Goal: Task Accomplishment & Management: Use online tool/utility

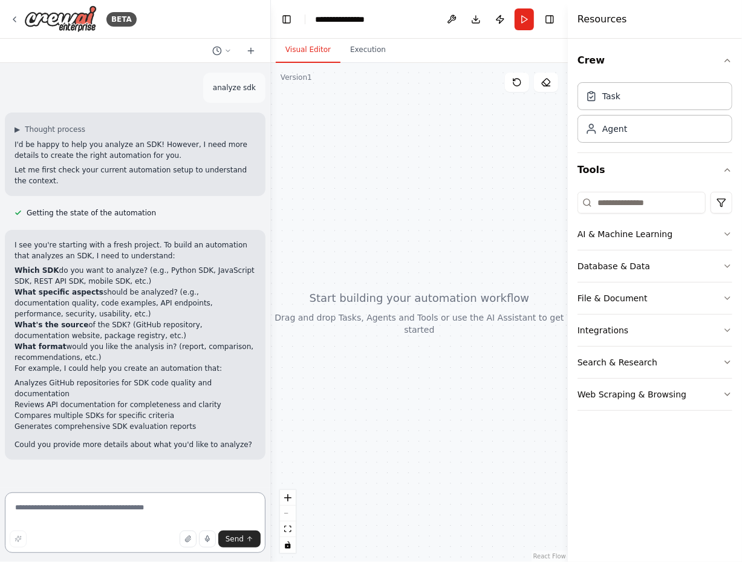
click at [152, 518] on textarea at bounding box center [135, 522] width 261 height 60
type textarea "*"
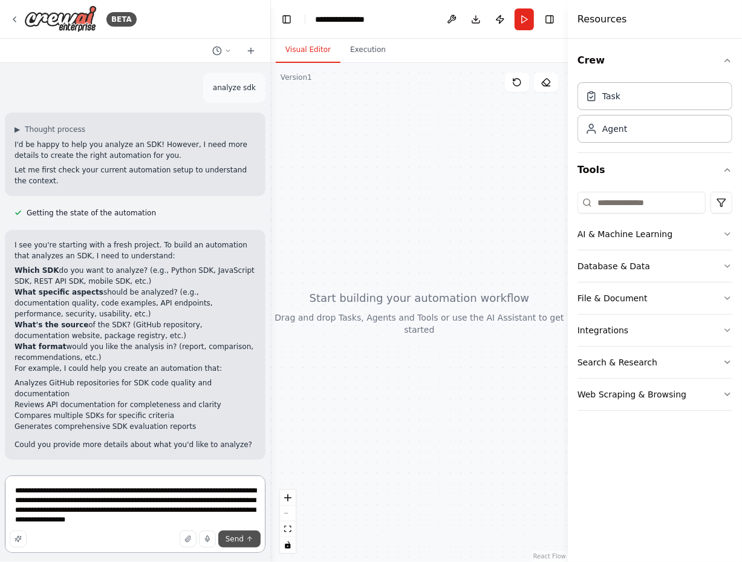
type textarea "**********"
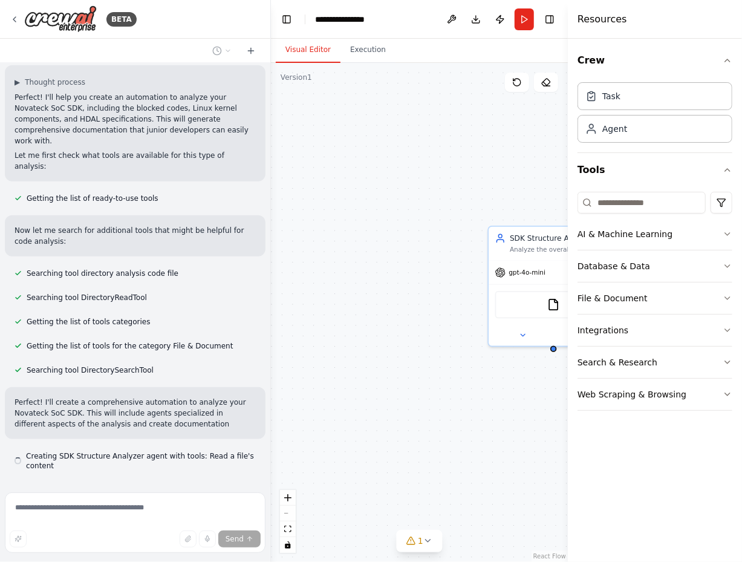
scroll to position [498, 0]
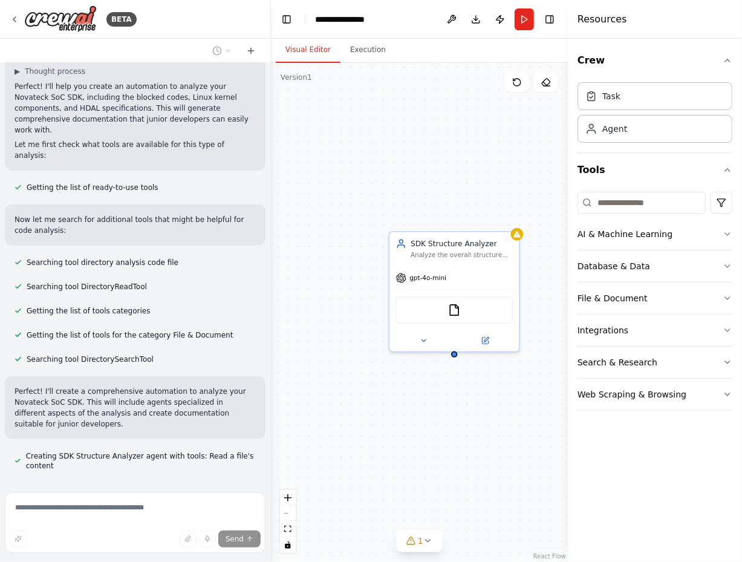
drag, startPoint x: 483, startPoint y: 158, endPoint x: 422, endPoint y: 158, distance: 60.5
click at [422, 158] on div "SDK Structure Analyzer Analyze the overall structure and organization of the {s…" at bounding box center [419, 312] width 297 height 499
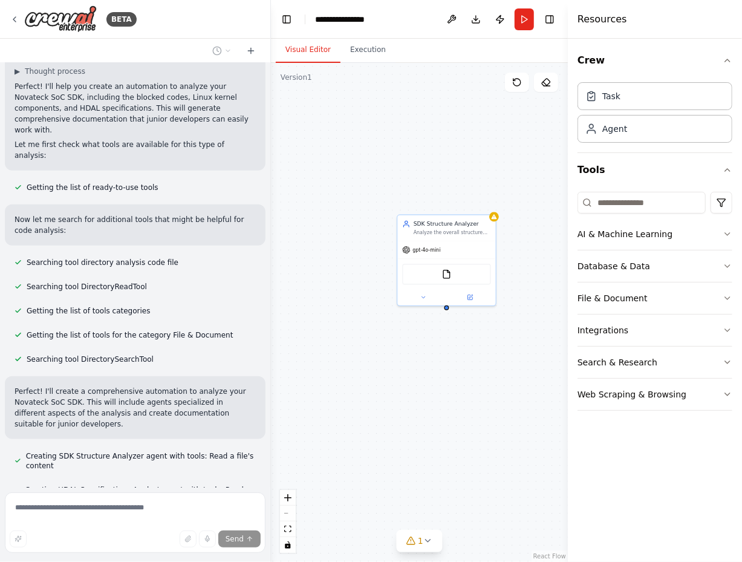
scroll to position [532, 0]
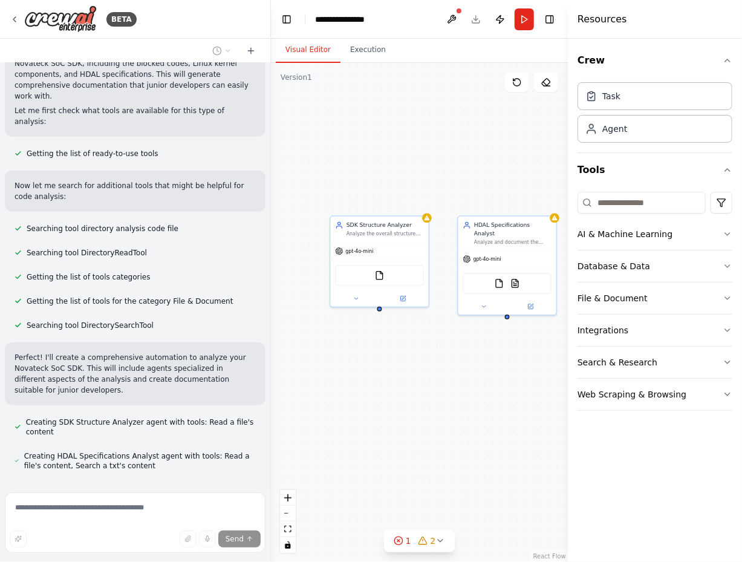
click at [387, 417] on div "SDK Structure Analyzer Analyze the overall structure and organization of the {s…" at bounding box center [419, 312] width 297 height 499
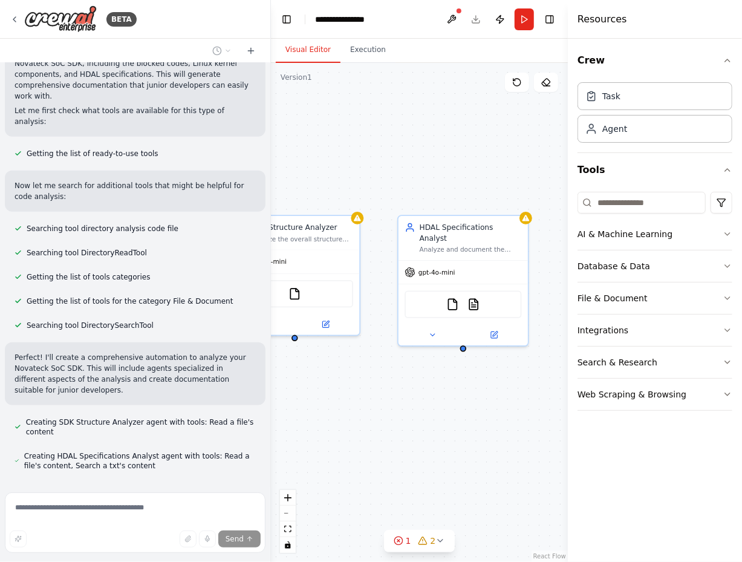
drag, startPoint x: 436, startPoint y: 370, endPoint x: 380, endPoint y: 388, distance: 59.1
click at [380, 388] on div "SDK Structure Analyzer Analyze the overall structure and organization of the {s…" at bounding box center [419, 312] width 297 height 499
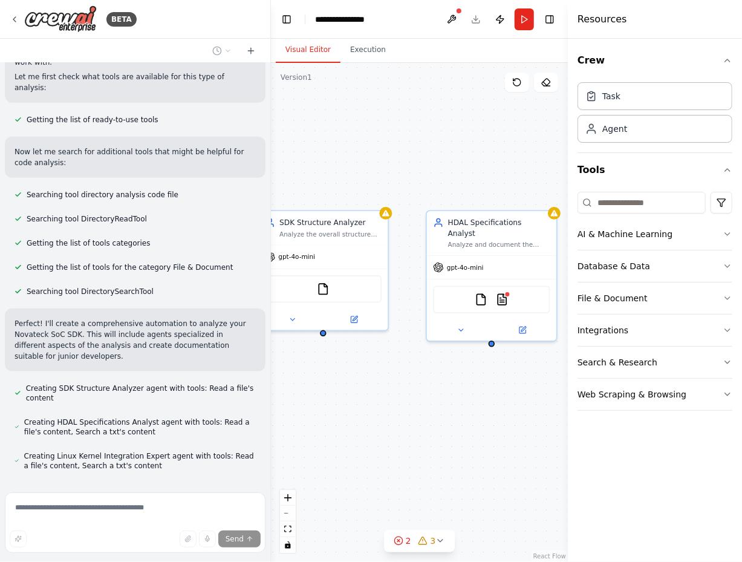
drag, startPoint x: 412, startPoint y: 428, endPoint x: 453, endPoint y: 421, distance: 41.1
click at [453, 421] on div "SDK Structure Analyzer Analyze the overall structure and organization of the {s…" at bounding box center [419, 312] width 297 height 499
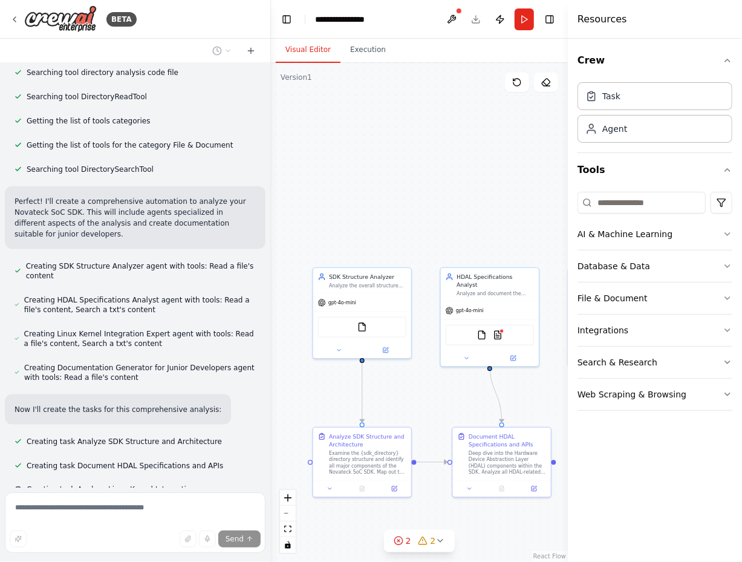
scroll to position [713, 0]
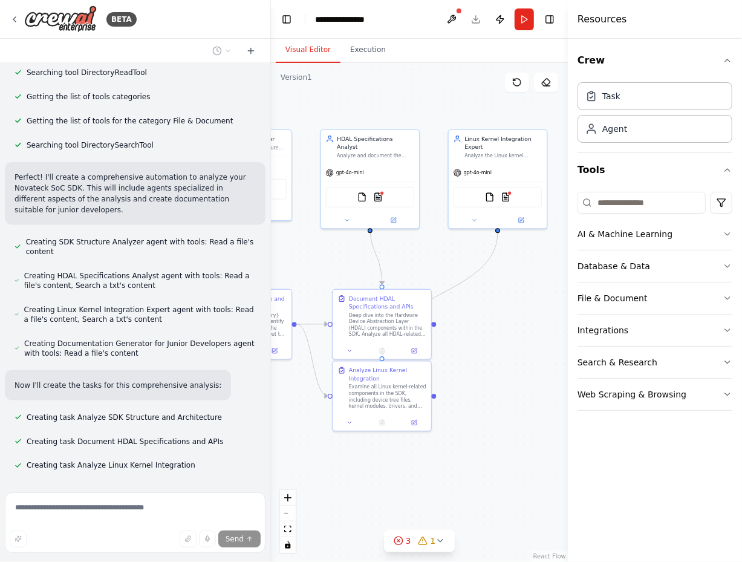
drag, startPoint x: 445, startPoint y: 198, endPoint x: 334, endPoint y: 64, distance: 174.0
click at [334, 64] on div ".deletable-edge-delete-btn { width: 20px; height: 20px; border: 0px solid #ffff…" at bounding box center [419, 312] width 297 height 499
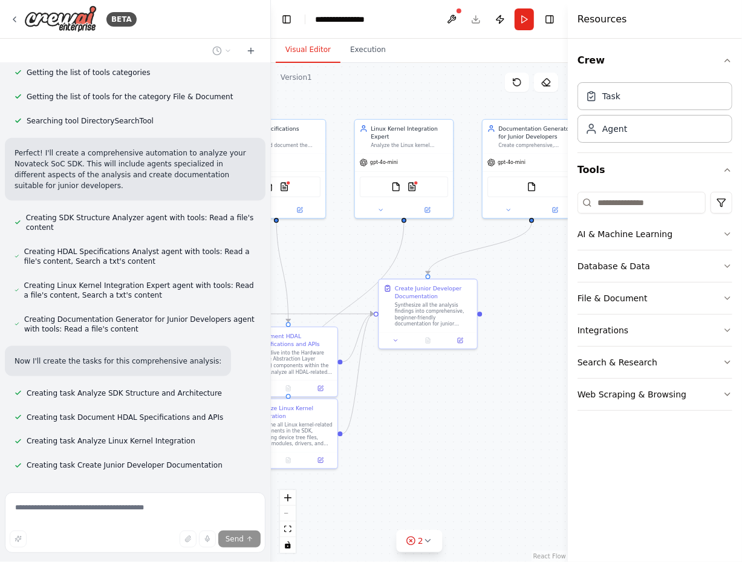
drag, startPoint x: 508, startPoint y: 463, endPoint x: 414, endPoint y: 454, distance: 93.5
click at [414, 454] on div ".deletable-edge-delete-btn { width: 20px; height: 20px; border: 0px solid #ffff…" at bounding box center [419, 312] width 297 height 499
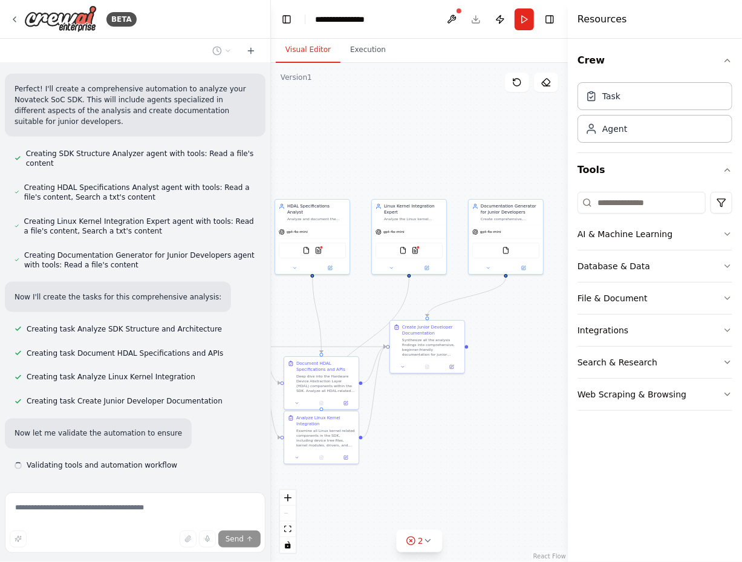
scroll to position [812, 0]
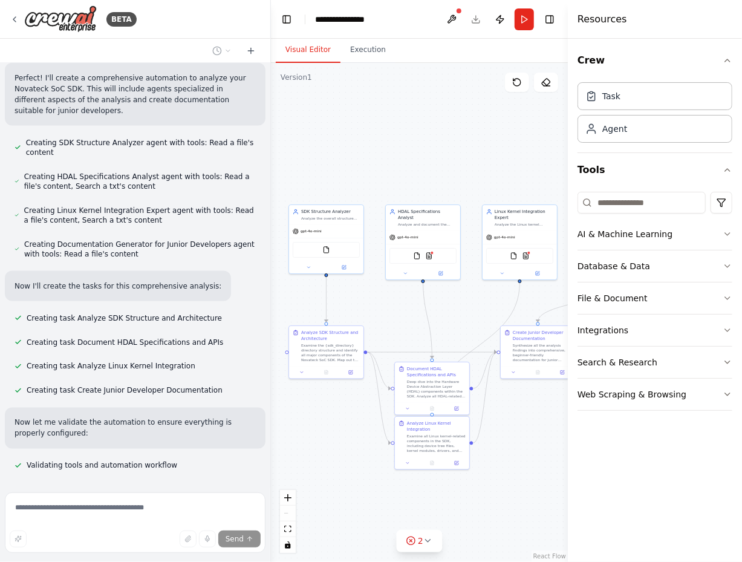
drag, startPoint x: 364, startPoint y: 500, endPoint x: 477, endPoint y: 505, distance: 113.3
click at [477, 505] on div ".deletable-edge-delete-btn { width: 20px; height: 20px; border: 0px solid #ffff…" at bounding box center [419, 312] width 297 height 499
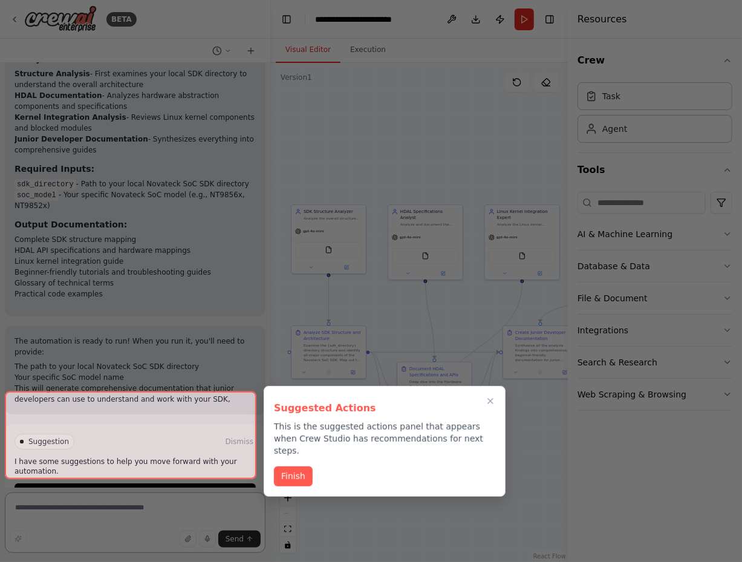
scroll to position [1748, 0]
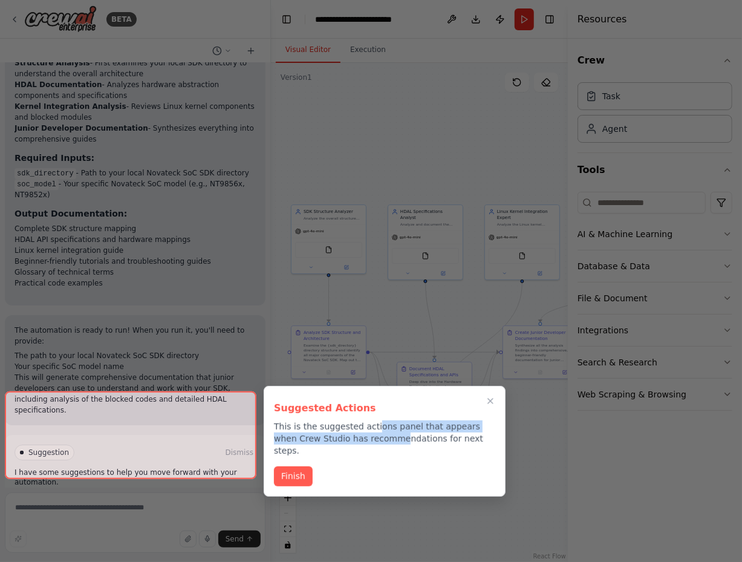
drag, startPoint x: 374, startPoint y: 425, endPoint x: 377, endPoint y: 437, distance: 12.6
click at [377, 437] on p "This is the suggested actions panel that appears when Crew Studio has recommend…" at bounding box center [384, 438] width 221 height 36
click at [302, 465] on button "Finish" at bounding box center [293, 475] width 39 height 20
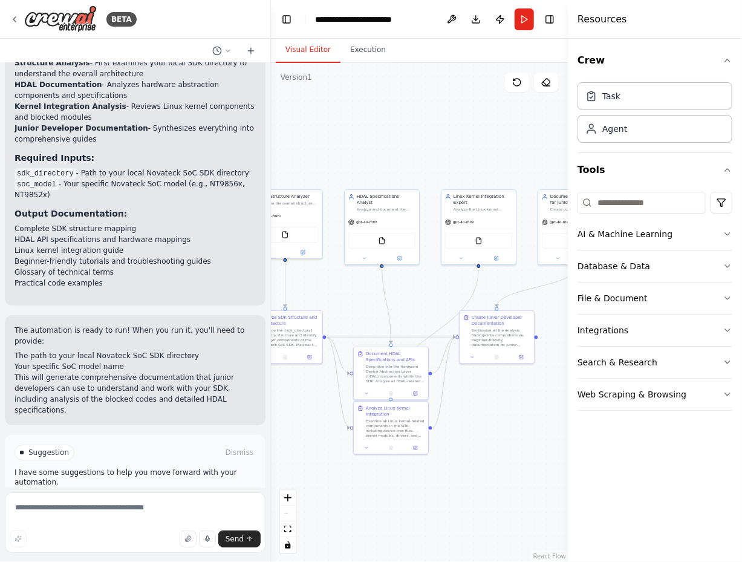
drag, startPoint x: 505, startPoint y: 503, endPoint x: 454, endPoint y: 500, distance: 50.9
click at [454, 500] on div ".deletable-edge-delete-btn { width: 20px; height: 20px; border: 0px solid #ffff…" at bounding box center [419, 312] width 297 height 499
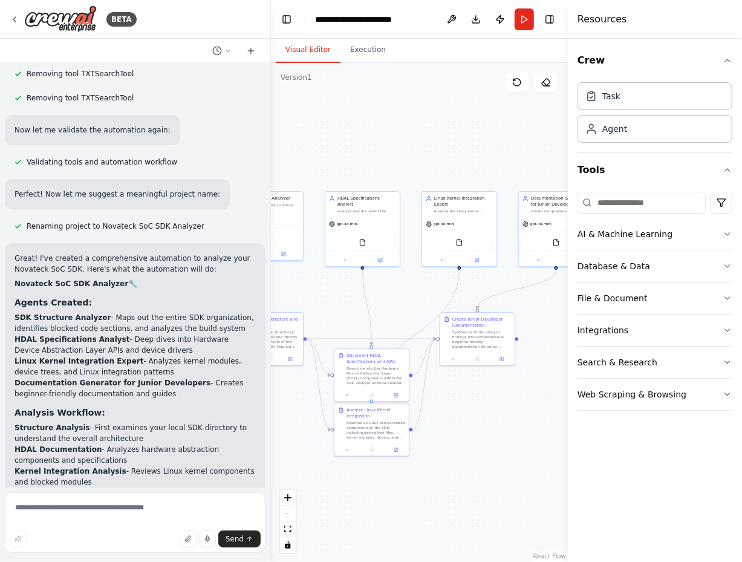
scroll to position [1506, 0]
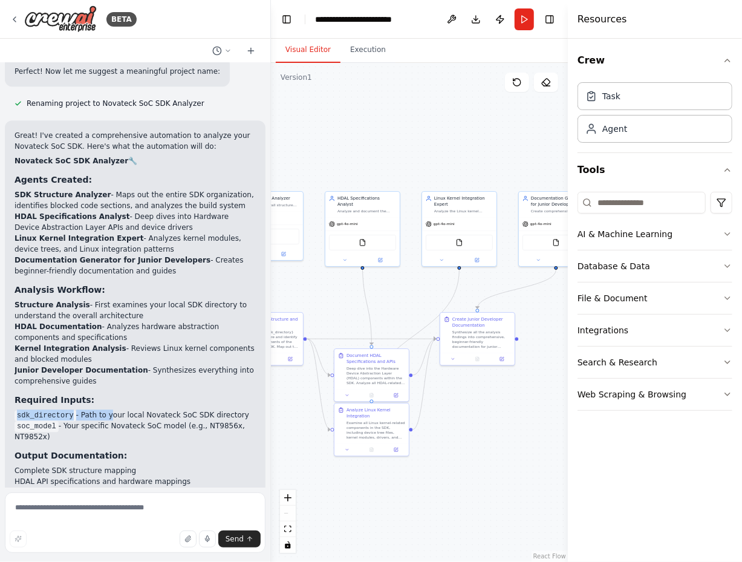
drag, startPoint x: 12, startPoint y: 385, endPoint x: 106, endPoint y: 384, distance: 93.8
click at [106, 384] on div "Great! I've created a comprehensive automation to analyze your Novateck SoC SDK…" at bounding box center [135, 333] width 261 height 427
click at [224, 394] on h3 "Required Inputs:" at bounding box center [135, 400] width 241 height 12
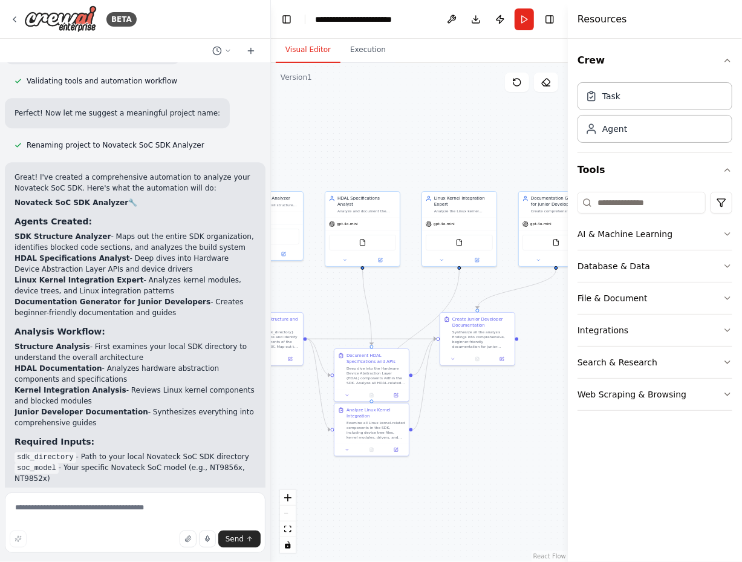
scroll to position [1445, 0]
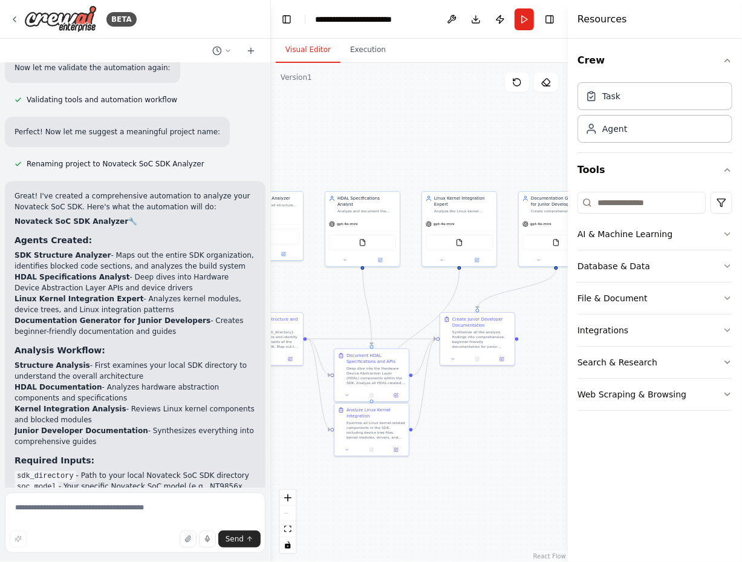
drag, startPoint x: 12, startPoint y: 203, endPoint x: 180, endPoint y: 299, distance: 194.0
click at [180, 299] on div "Great! I've created a comprehensive automation to analyze your Novateck SoC SDK…" at bounding box center [135, 394] width 261 height 427
click at [180, 315] on li "Documentation Generator for Junior Developers - Creates beginner-friendly docum…" at bounding box center [135, 326] width 241 height 22
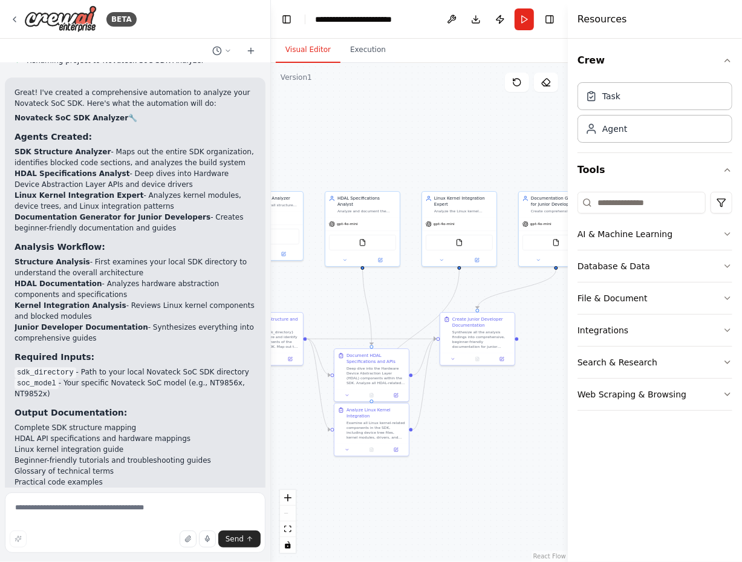
scroll to position [1627, 0]
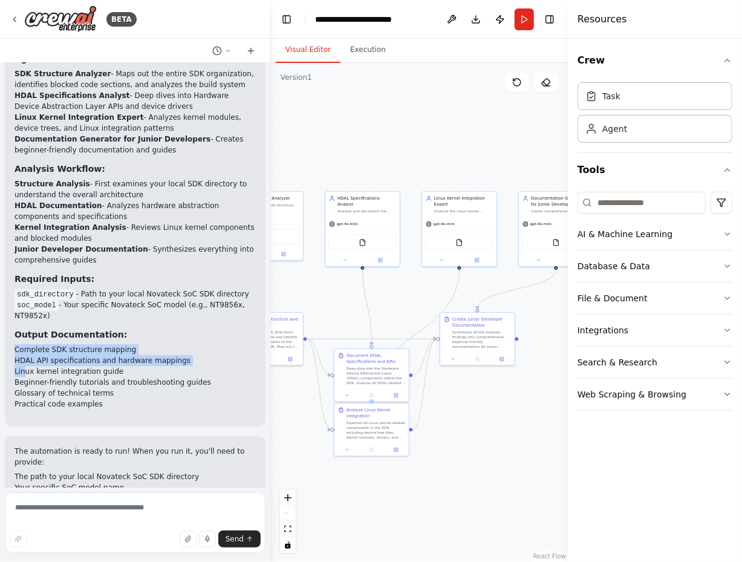
drag, startPoint x: 13, startPoint y: 309, endPoint x: 24, endPoint y: 341, distance: 33.9
click at [24, 341] on div "Great! I've created a comprehensive automation to analyze your Novateck SoC SDK…" at bounding box center [135, 212] width 261 height 427
click at [24, 366] on li "Linux kernel integration guide" at bounding box center [135, 371] width 241 height 11
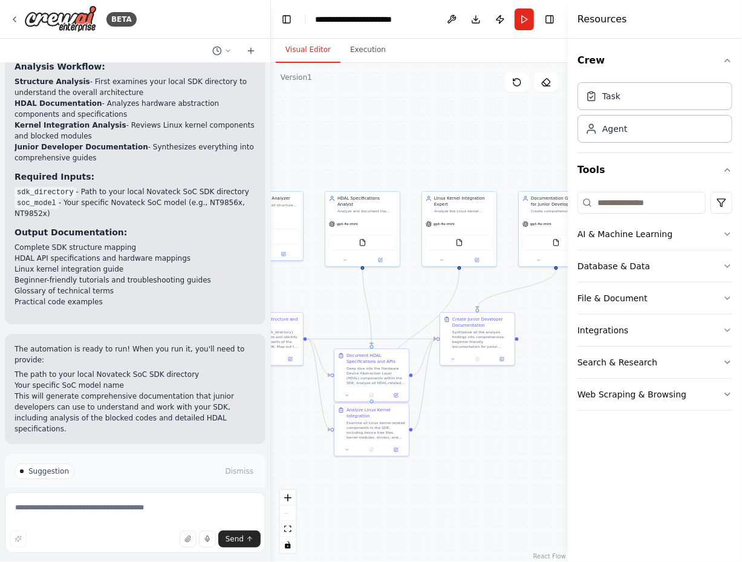
scroll to position [1748, 0]
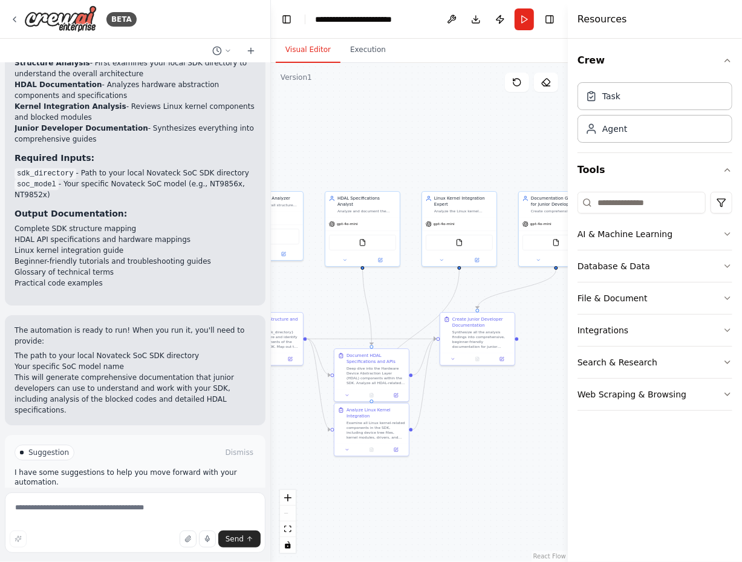
click at [197, 494] on button "Run Automation" at bounding box center [135, 503] width 241 height 19
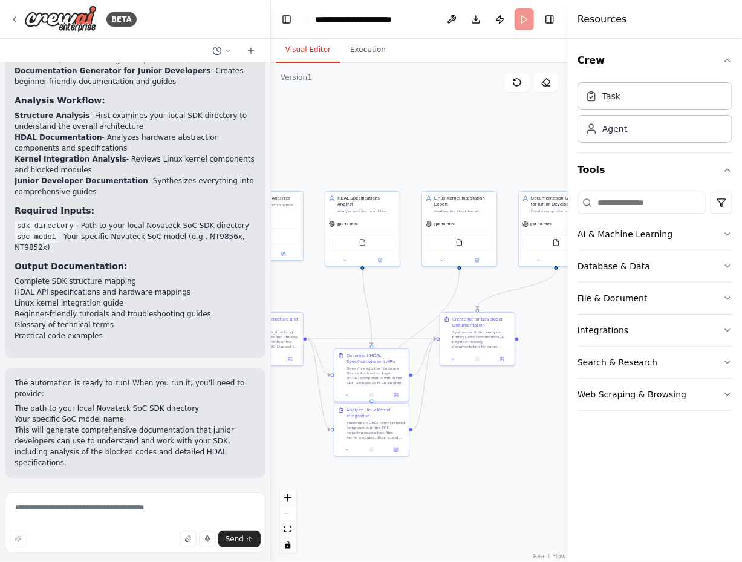
scroll to position [1650, 0]
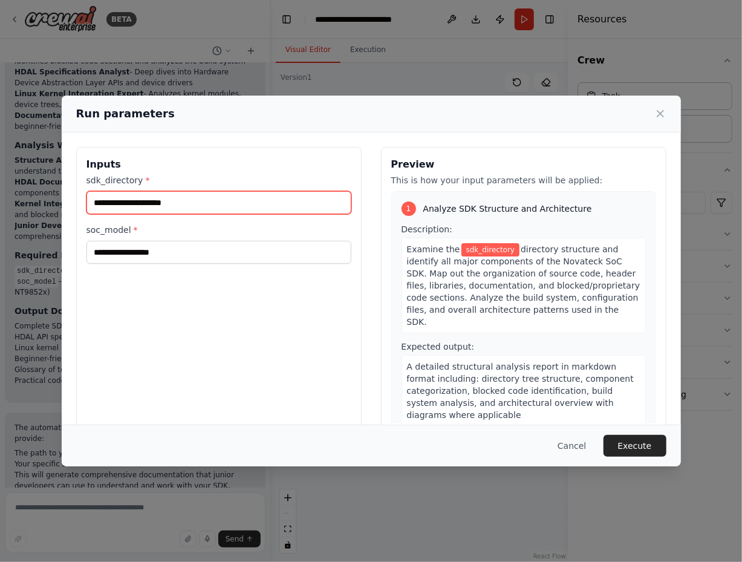
click at [215, 204] on input "sdk_directory *" at bounding box center [219, 202] width 265 height 23
click at [226, 310] on div "Inputs sdk_directory * soc_model *" at bounding box center [219, 290] width 286 height 287
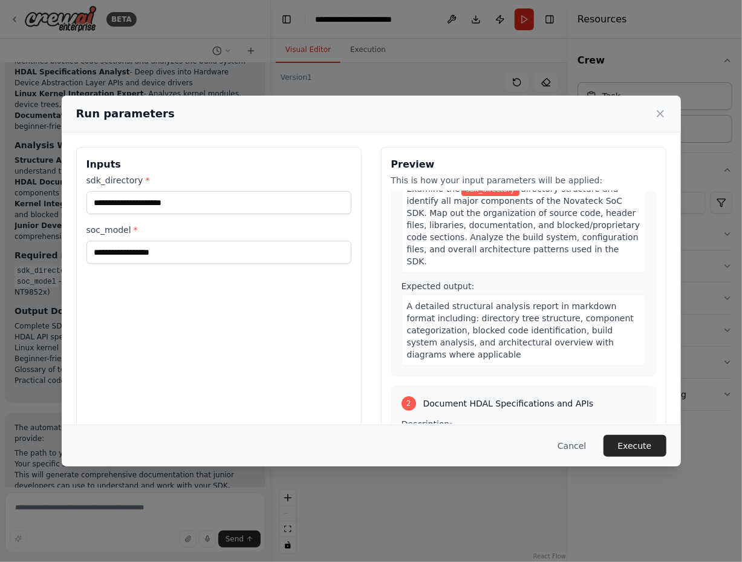
scroll to position [0, 0]
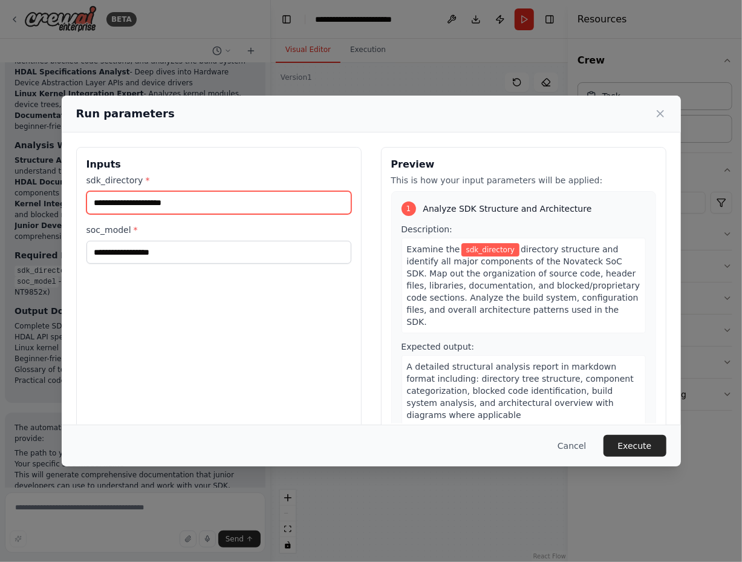
click at [186, 206] on input "sdk_directory *" at bounding box center [219, 202] width 265 height 23
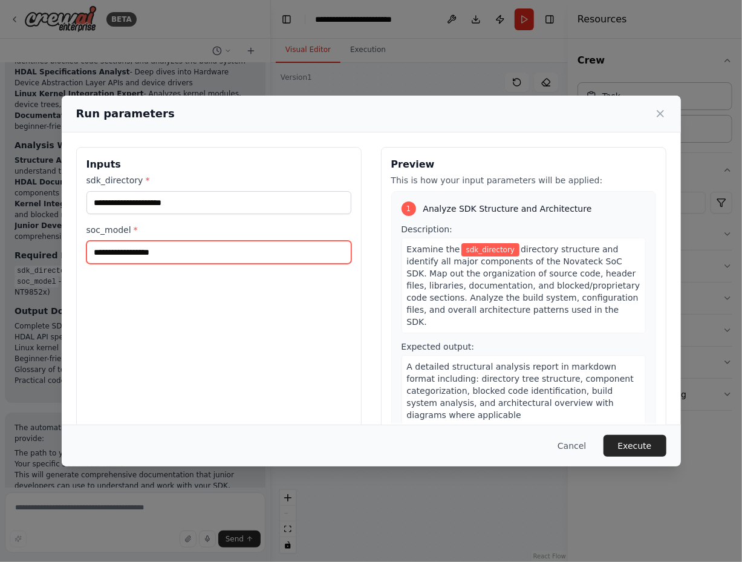
click at [201, 260] on input "soc_model *" at bounding box center [219, 252] width 265 height 23
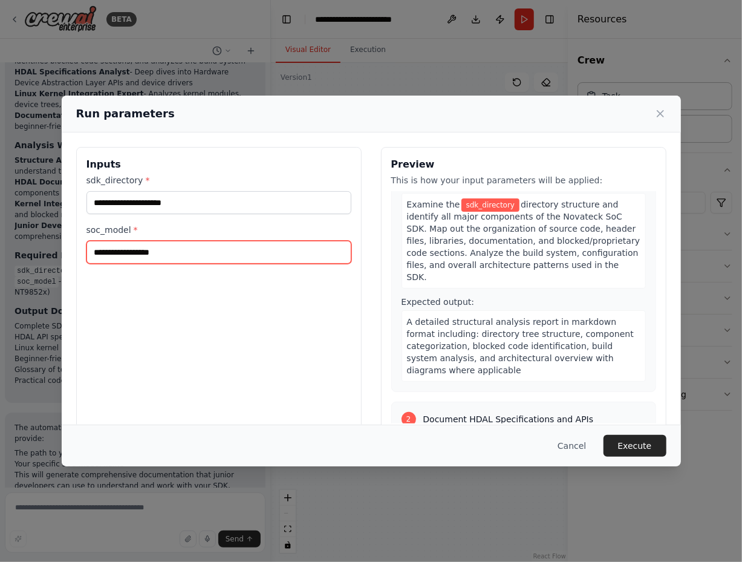
scroll to position [181, 0]
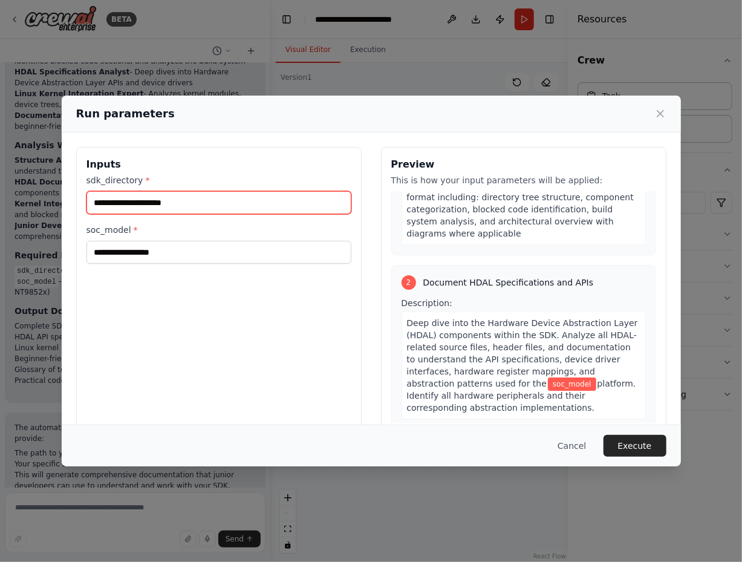
click at [172, 206] on input "sdk_directory *" at bounding box center [219, 202] width 265 height 23
drag, startPoint x: 97, startPoint y: 338, endPoint x: 129, endPoint y: 272, distance: 74.1
click at [97, 338] on div "Inputs sdk_directory * soc_model *" at bounding box center [219, 290] width 286 height 287
click at [187, 200] on input "sdk_directory *" at bounding box center [219, 202] width 265 height 23
paste input "**********"
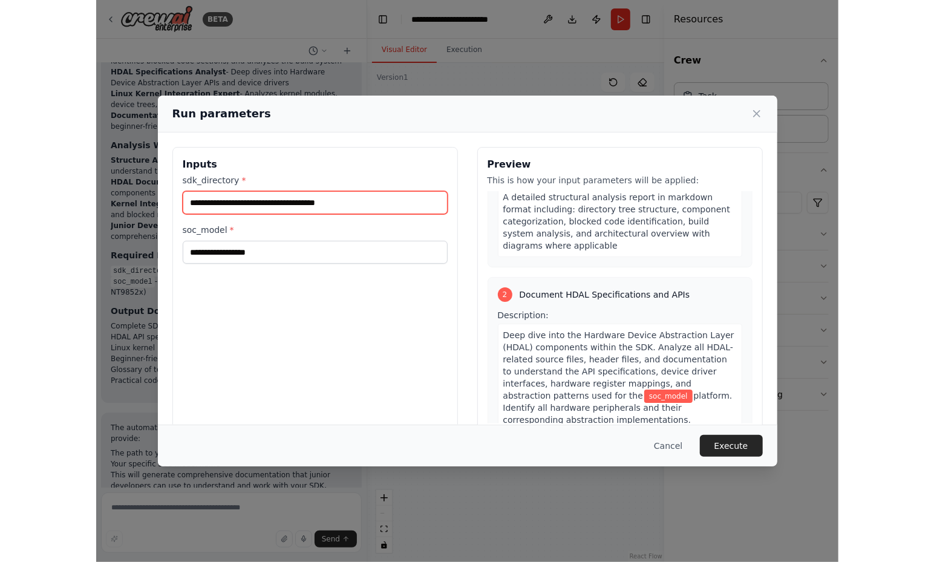
scroll to position [206, 0]
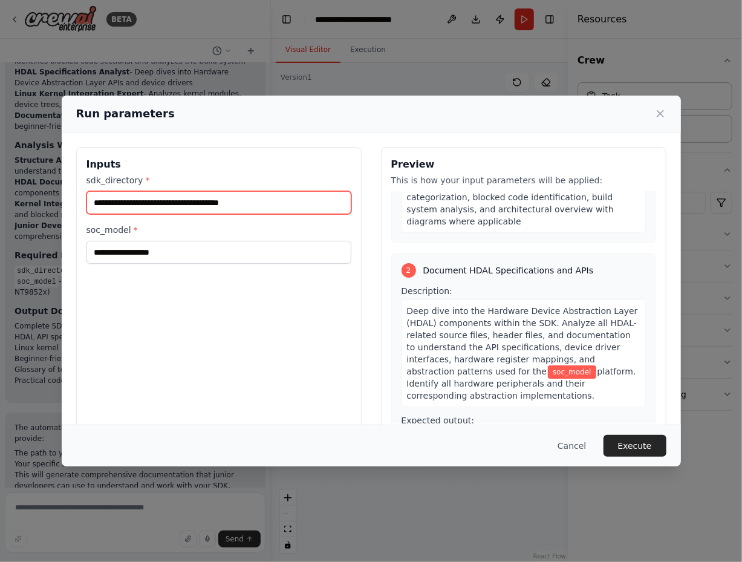
type input "**********"
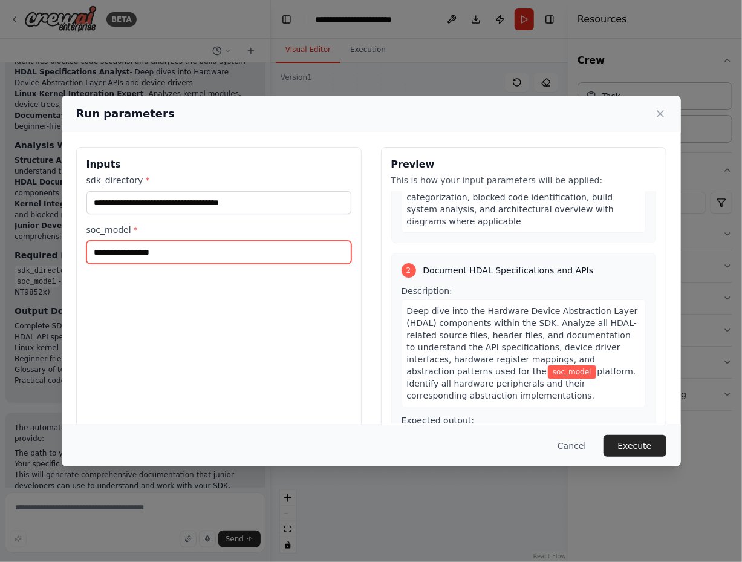
click at [185, 258] on input "soc_model *" at bounding box center [219, 252] width 265 height 23
type input "*******"
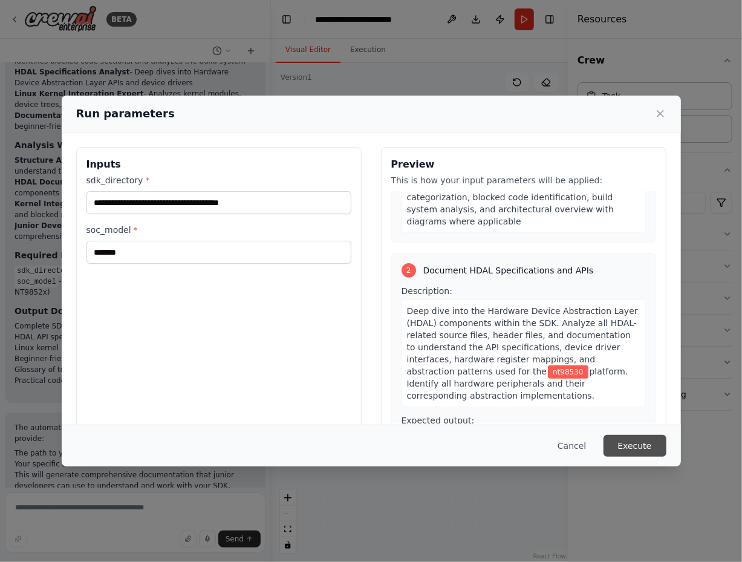
click at [645, 440] on button "Execute" at bounding box center [635, 446] width 63 height 22
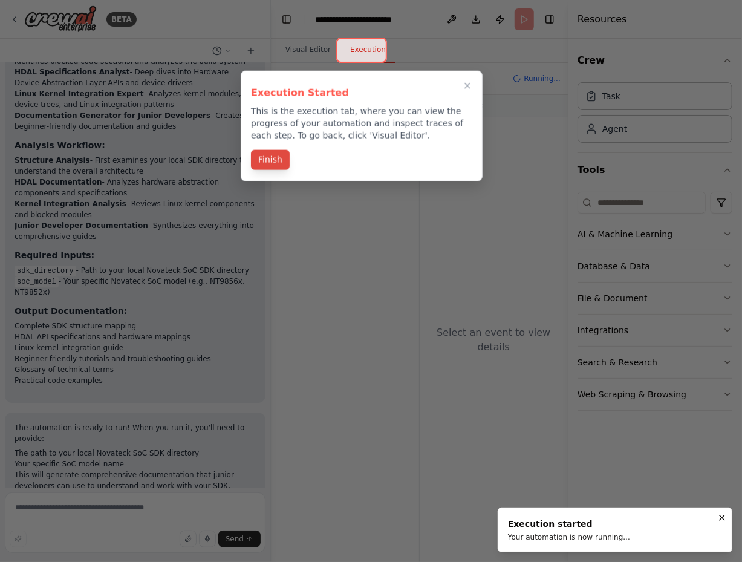
click at [269, 159] on button "Finish" at bounding box center [270, 160] width 39 height 20
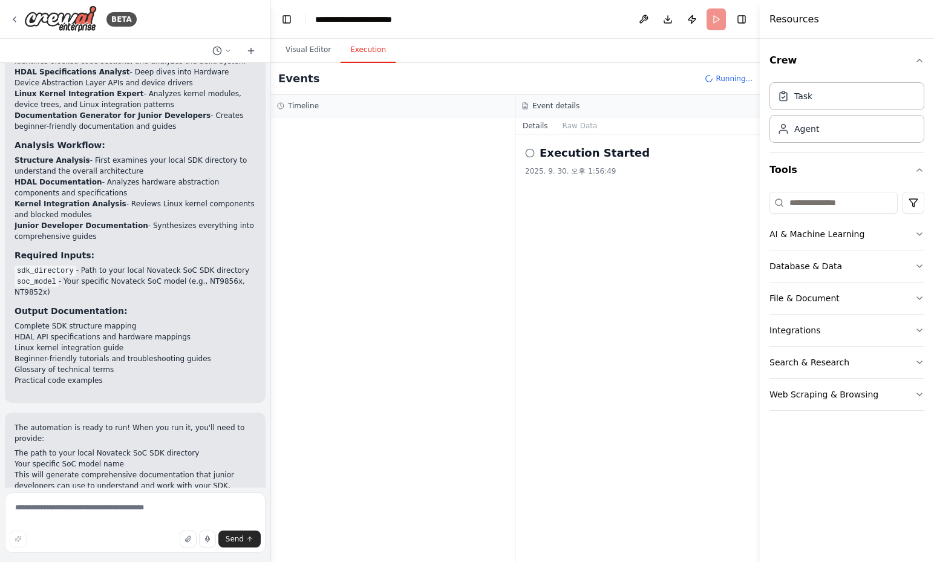
click at [571, 174] on div "2025. 9. 30. 오후 1:56:49" at bounding box center [637, 171] width 225 height 10
click at [604, 153] on h2 "Execution Started" at bounding box center [595, 153] width 110 height 17
click at [570, 128] on button "Raw Data" at bounding box center [580, 125] width 50 height 17
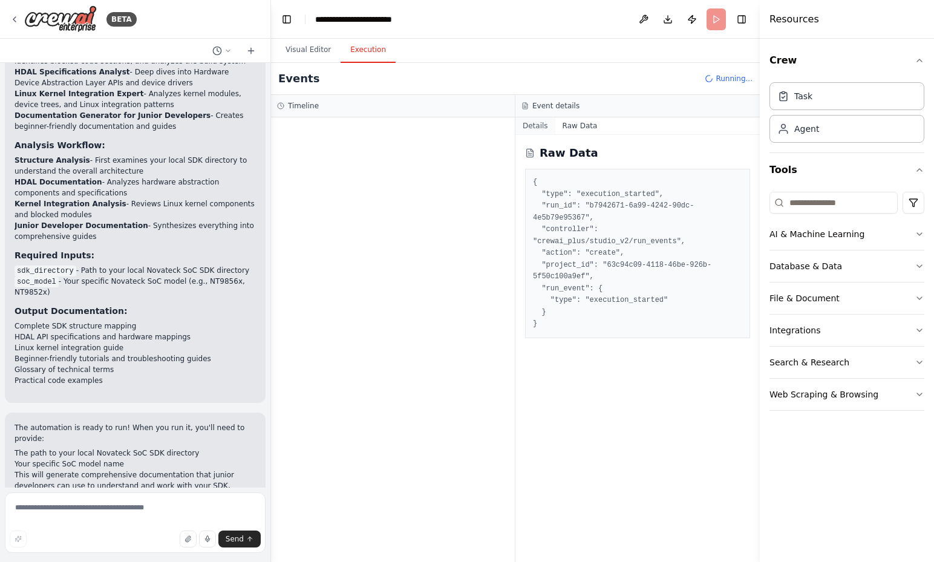
click at [532, 123] on button "Details" at bounding box center [535, 125] width 40 height 17
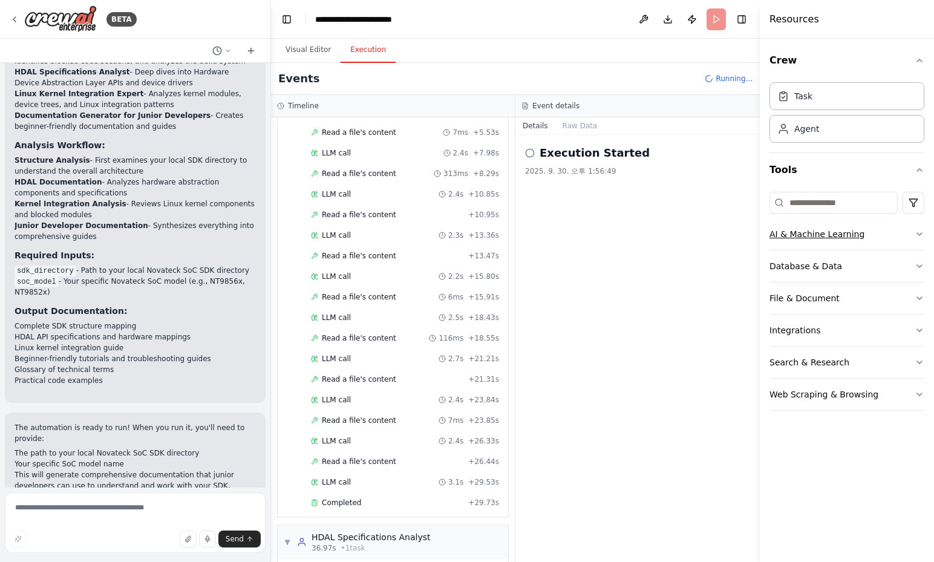
scroll to position [220, 0]
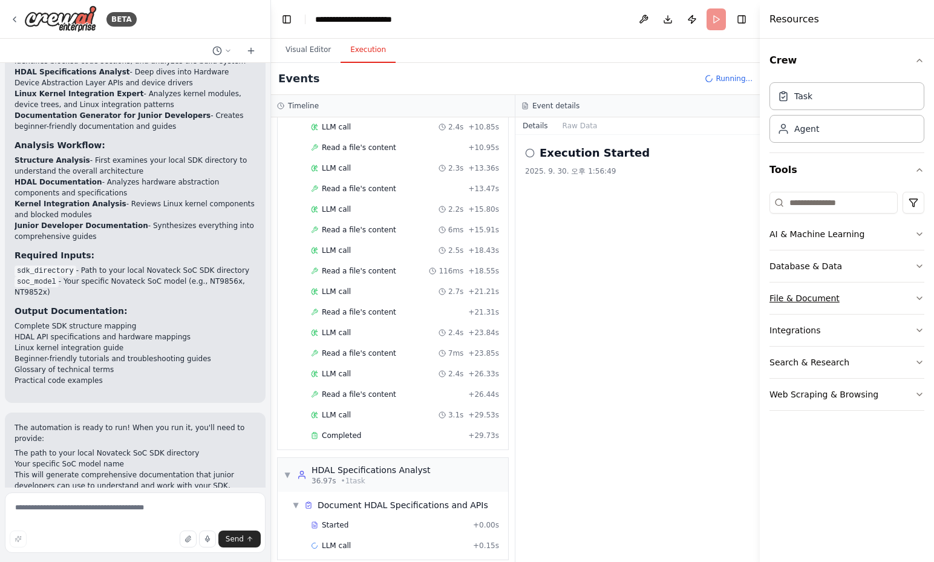
click at [742, 287] on button "File & Document" at bounding box center [846, 298] width 155 height 31
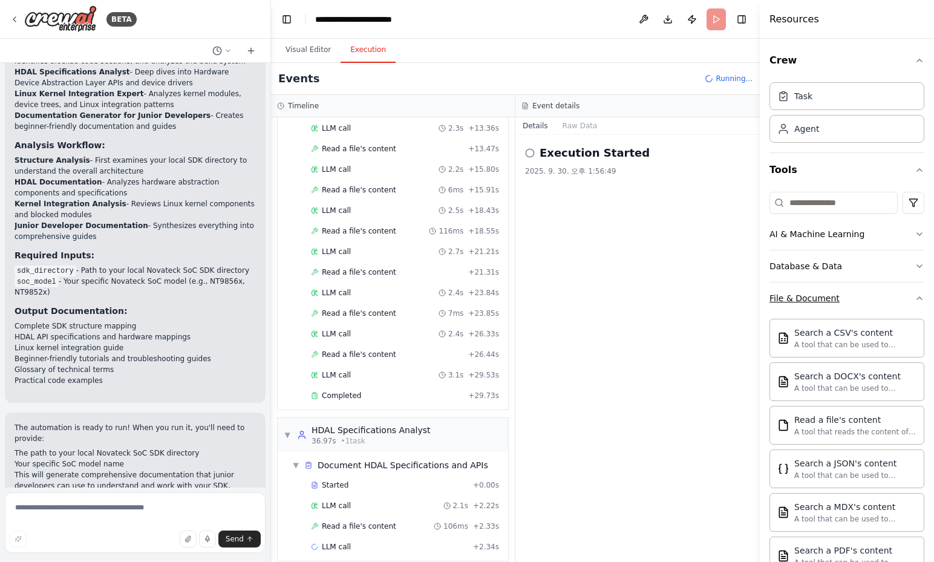
scroll to position [260, 0]
click at [742, 287] on button "File & Document" at bounding box center [846, 298] width 155 height 31
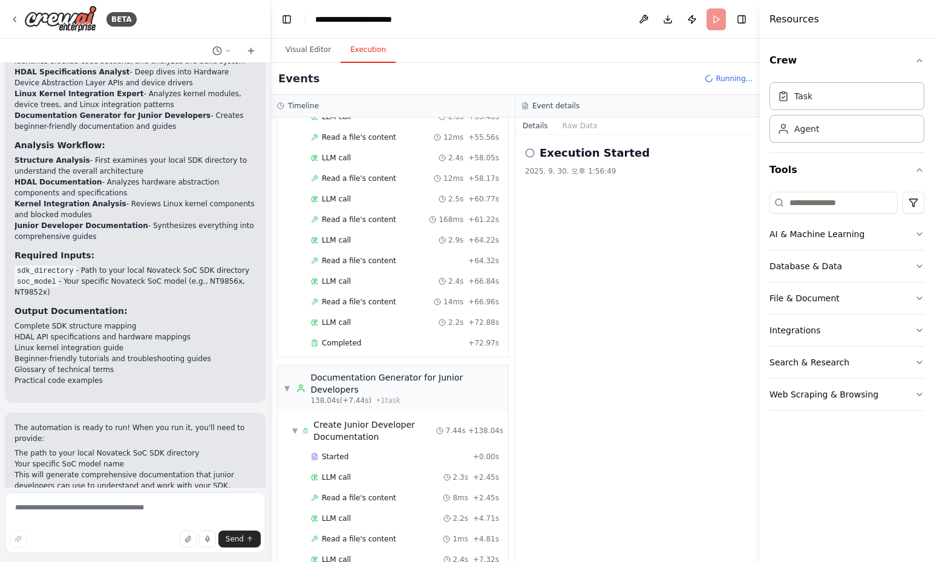
scroll to position [1748, 0]
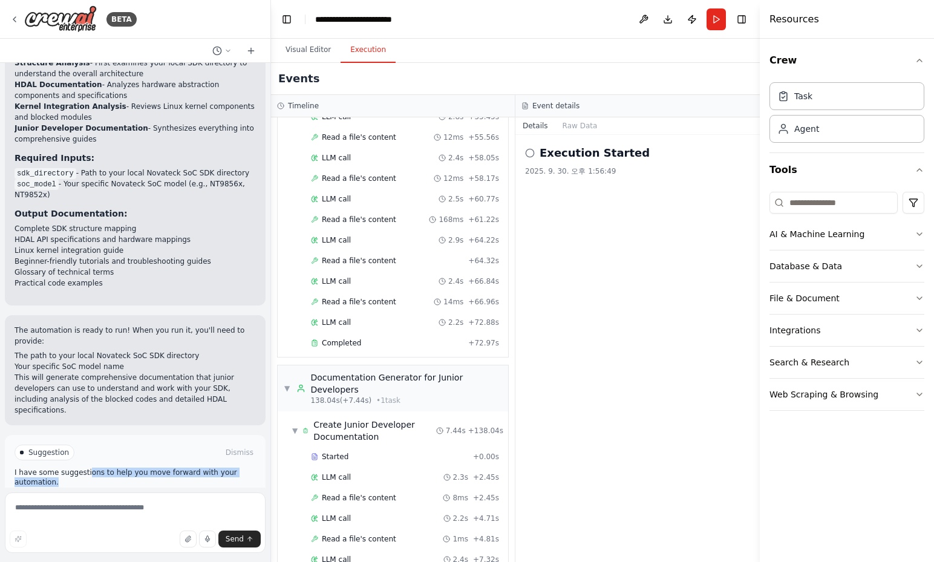
drag, startPoint x: 85, startPoint y: 428, endPoint x: 83, endPoint y: 434, distance: 6.3
click at [83, 468] on p "I have some suggestions to help you move forward with your automation." at bounding box center [135, 477] width 241 height 19
click at [100, 494] on button "Improve automation" at bounding box center [135, 503] width 241 height 19
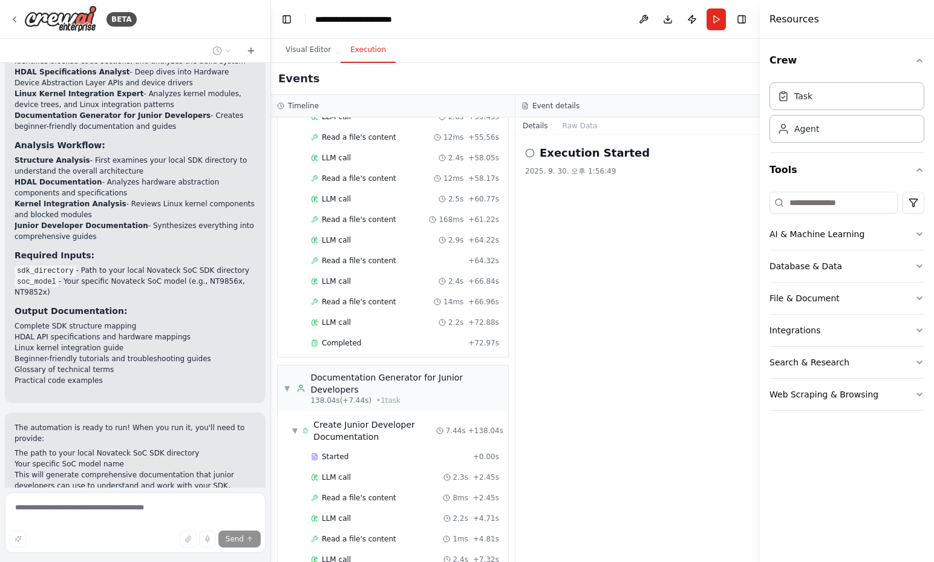
scroll to position [1689, 0]
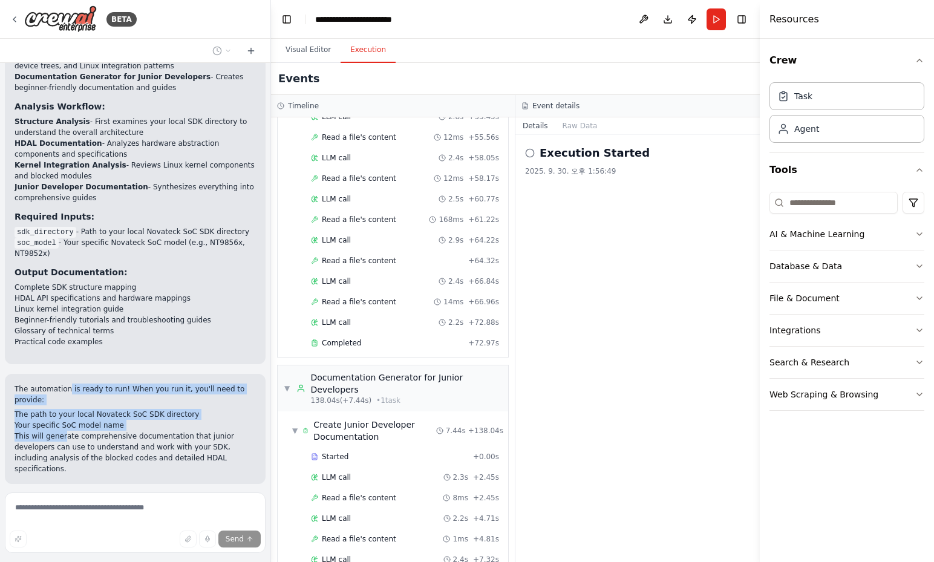
drag, startPoint x: 68, startPoint y: 354, endPoint x: 61, endPoint y: 398, distance: 44.1
click at [61, 398] on div "The automation is ready to run! When you run it, you'll need to provide: The pa…" at bounding box center [135, 429] width 241 height 91
click at [61, 431] on p "This will generate comprehensive documentation that junior developers can use t…" at bounding box center [135, 453] width 241 height 44
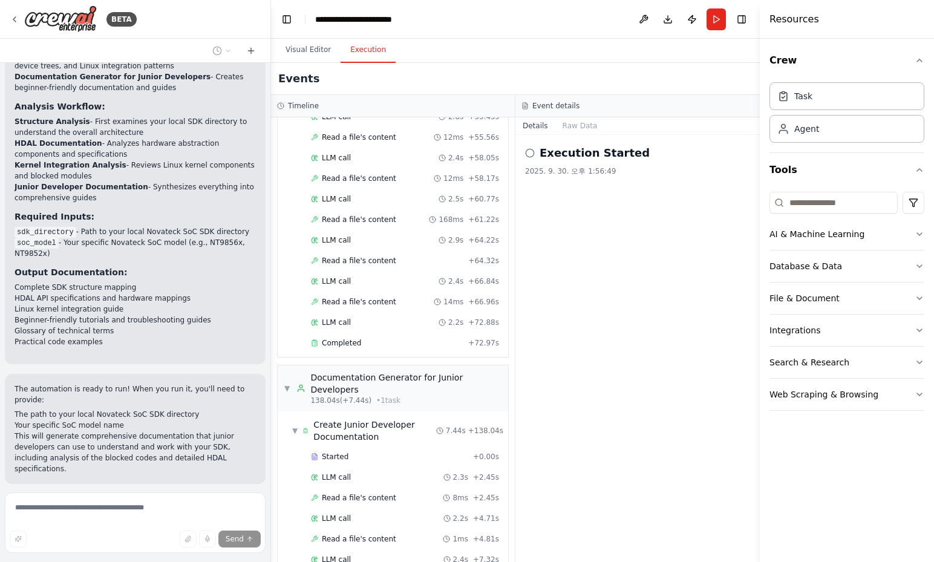
click at [81, 431] on p "This will generate comprehensive documentation that junior developers can use t…" at bounding box center [135, 453] width 241 height 44
click at [111, 408] on div at bounding box center [111, 408] width 0 height 0
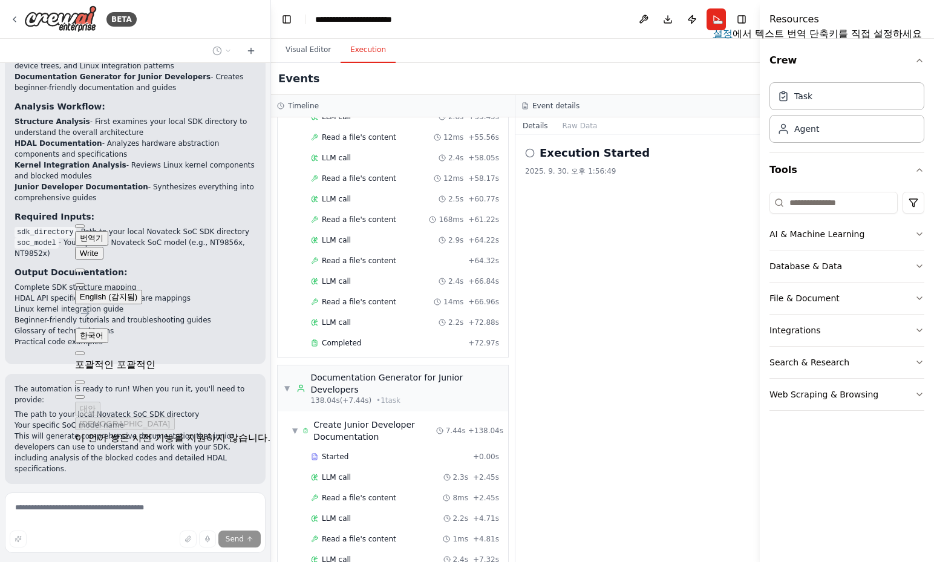
click at [109, 431] on p "This will generate comprehensive documentation that junior developers can use t…" at bounding box center [135, 453] width 241 height 44
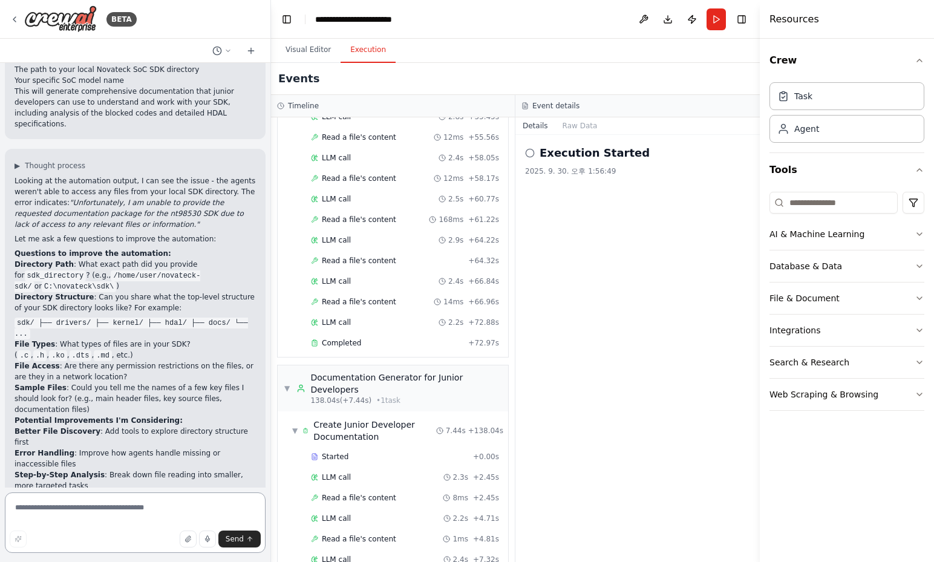
scroll to position [2045, 0]
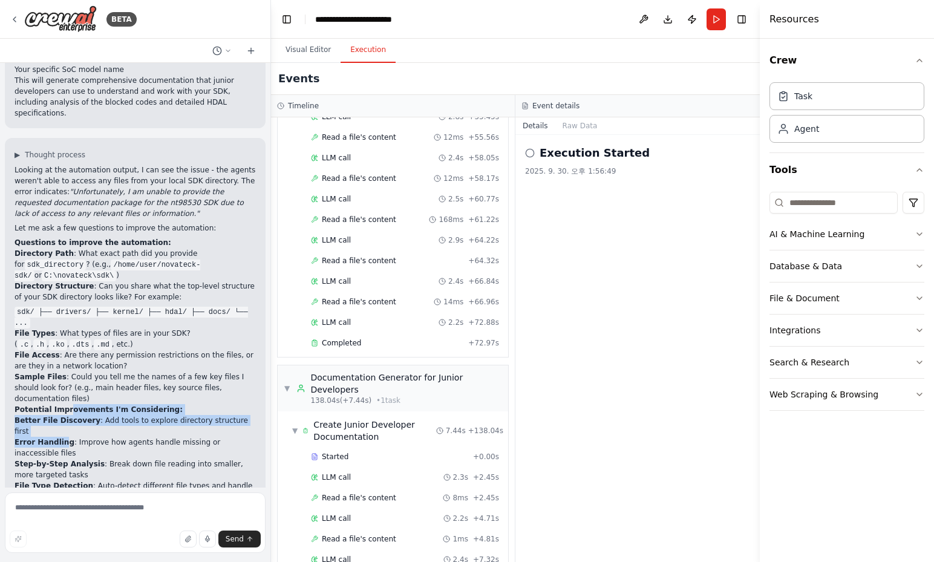
drag, startPoint x: 63, startPoint y: 365, endPoint x: 63, endPoint y: 385, distance: 20.6
click at [63, 385] on div "Looking at the automation output, I can see the issue - the agents weren't able…" at bounding box center [135, 350] width 241 height 370
click at [63, 438] on strong "Error Handling" at bounding box center [45, 442] width 60 height 8
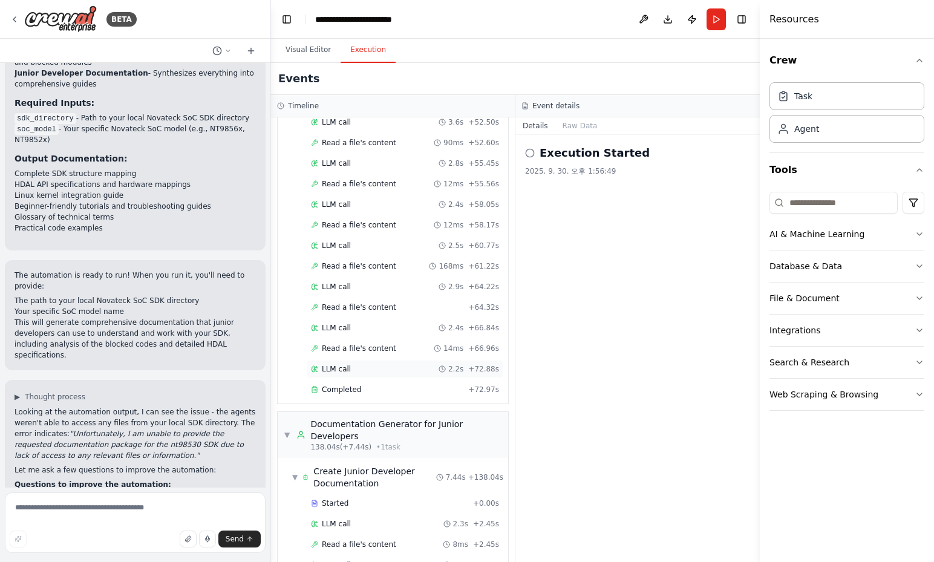
scroll to position [2079, 0]
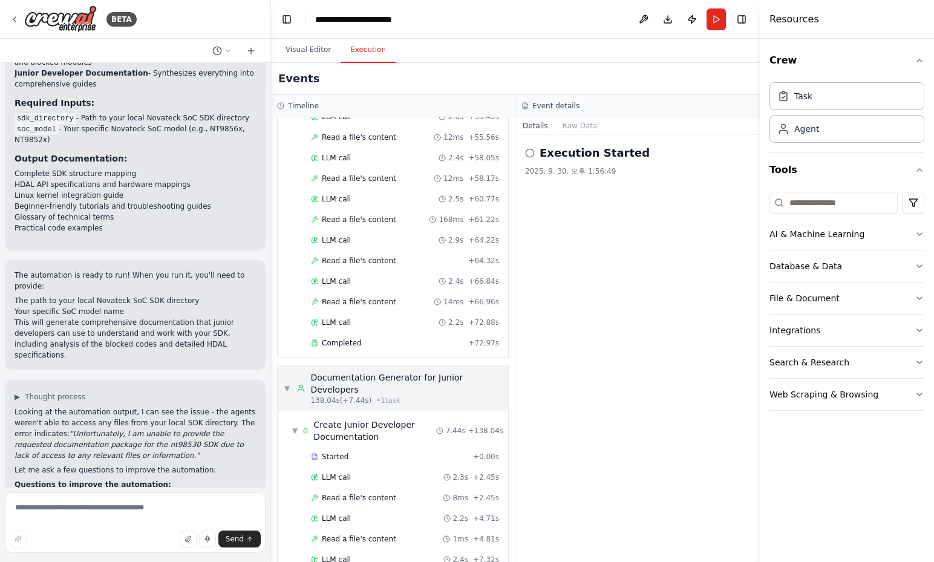
click at [433, 396] on div "138.04s (+7.44s) • 1 task" at bounding box center [406, 401] width 192 height 10
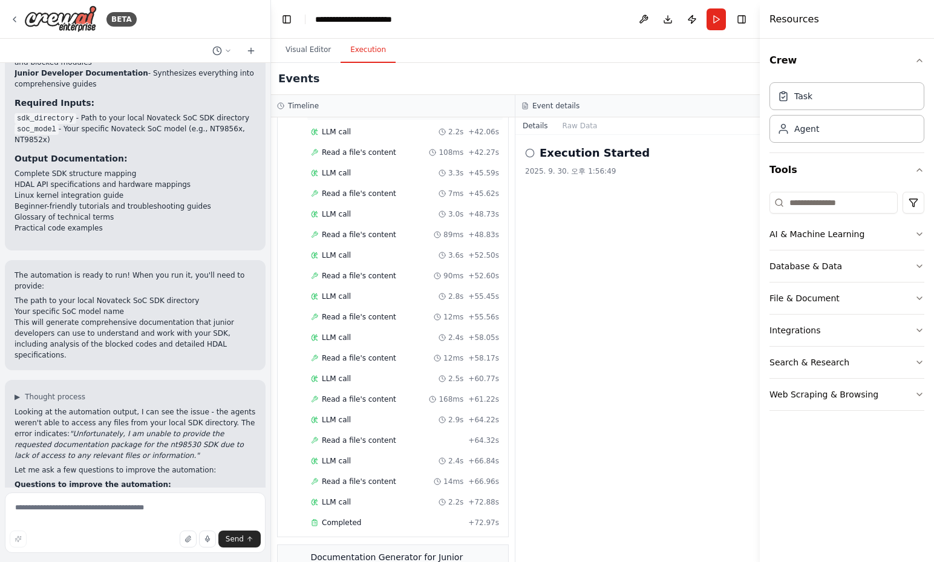
scroll to position [1779, 0]
click at [311, 53] on button "Visual Editor" at bounding box center [308, 50] width 65 height 25
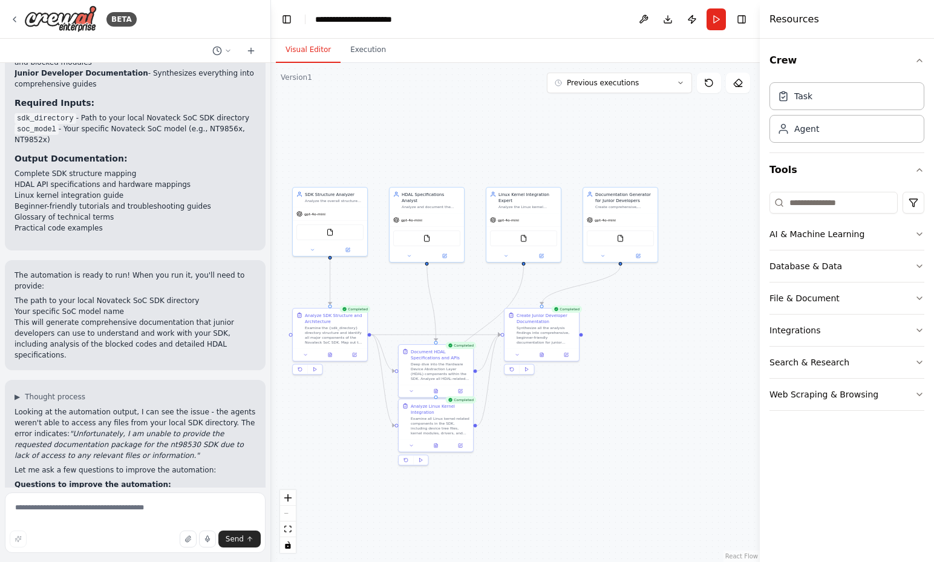
drag, startPoint x: 607, startPoint y: 368, endPoint x: 658, endPoint y: 366, distance: 51.5
click at [658, 366] on div ".deletable-edge-delete-btn { width: 20px; height: 20px; border: 0px solid #ffff…" at bounding box center [515, 312] width 489 height 499
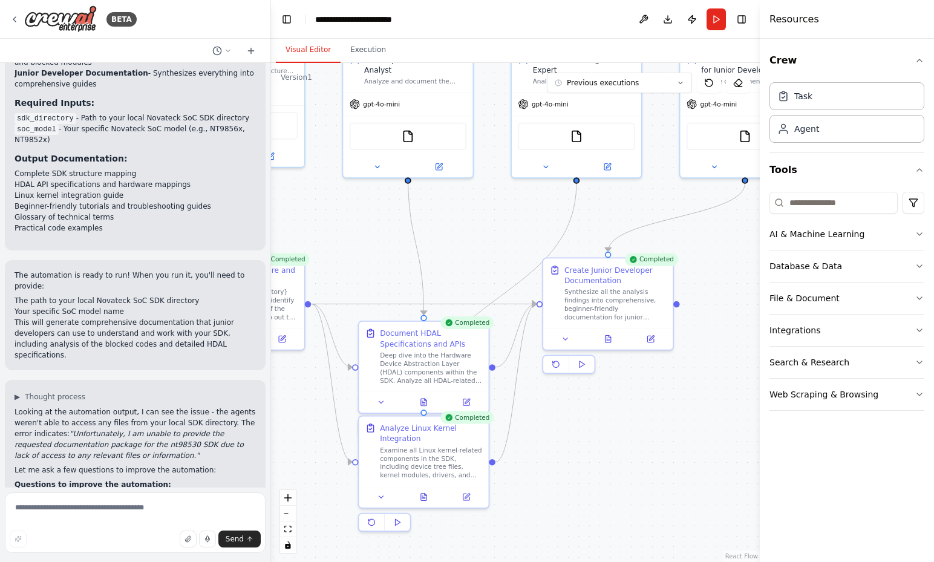
drag, startPoint x: 578, startPoint y: 414, endPoint x: 707, endPoint y: 404, distance: 128.6
click at [707, 404] on div ".deletable-edge-delete-btn { width: 20px; height: 20px; border: 0px solid #ffff…" at bounding box center [515, 312] width 489 height 499
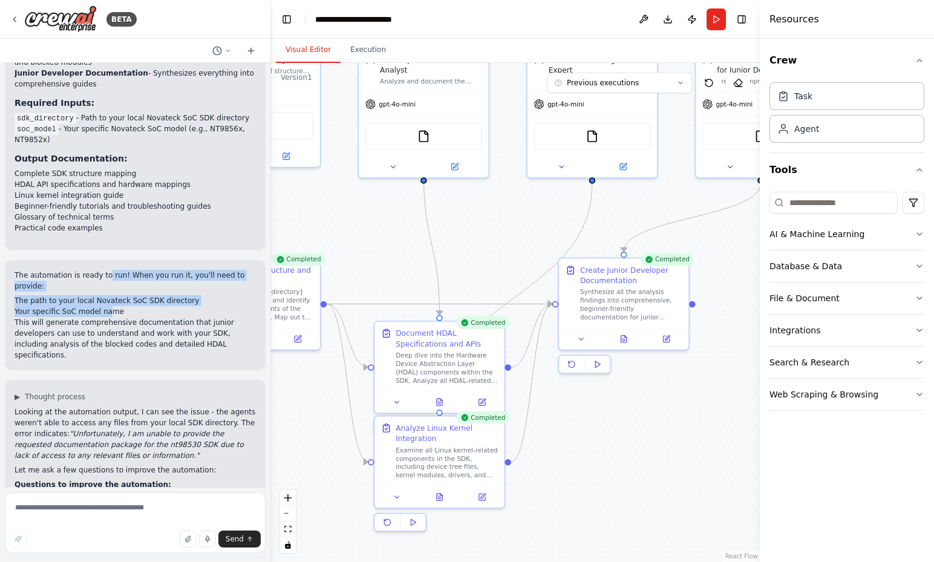
drag, startPoint x: 103, startPoint y: 241, endPoint x: 105, endPoint y: 273, distance: 32.7
click at [105, 273] on div "The automation is ready to run! When you run it, you'll need to provide: The pa…" at bounding box center [135, 315] width 241 height 91
click at [105, 306] on li "Your specific SoC model name" at bounding box center [135, 311] width 241 height 11
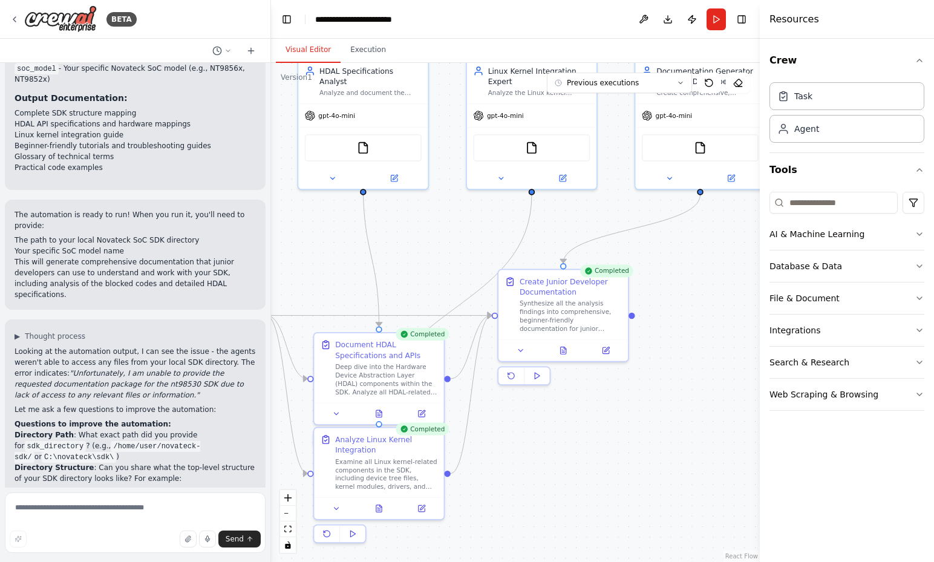
drag, startPoint x: 478, startPoint y: 257, endPoint x: 417, endPoint y: 269, distance: 62.3
click at [417, 269] on div ".deletable-edge-delete-btn { width: 20px; height: 20px; border: 0px solid #ffff…" at bounding box center [515, 312] width 489 height 499
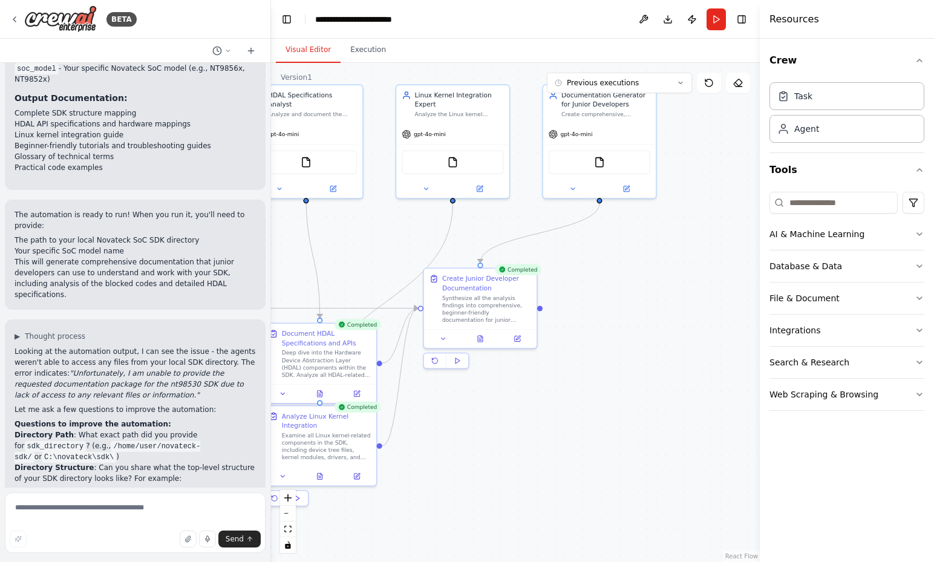
drag, startPoint x: 583, startPoint y: 286, endPoint x: 635, endPoint y: 353, distance: 84.1
click at [635, 353] on div ".deletable-edge-delete-btn { width: 20px; height: 20px; border: 0px solid #ffff…" at bounding box center [515, 312] width 489 height 499
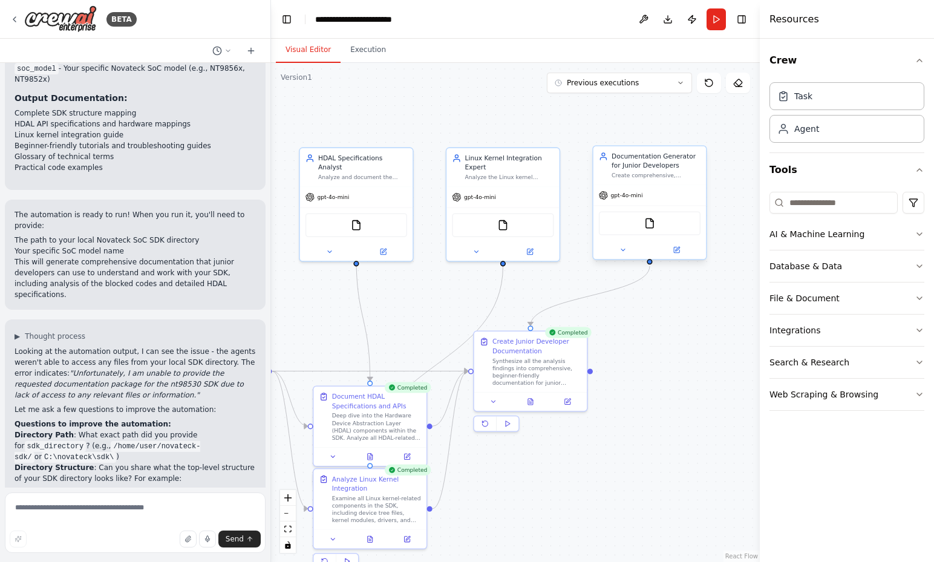
click at [642, 225] on div "FileReadTool" at bounding box center [650, 223] width 102 height 24
click at [644, 231] on div "FileReadTool" at bounding box center [650, 223] width 102 height 24
click at [665, 347] on div ".deletable-edge-delete-btn { width: 20px; height: 20px; border: 0px solid #ffff…" at bounding box center [515, 312] width 489 height 499
click at [377, 51] on button "Execution" at bounding box center [368, 50] width 55 height 25
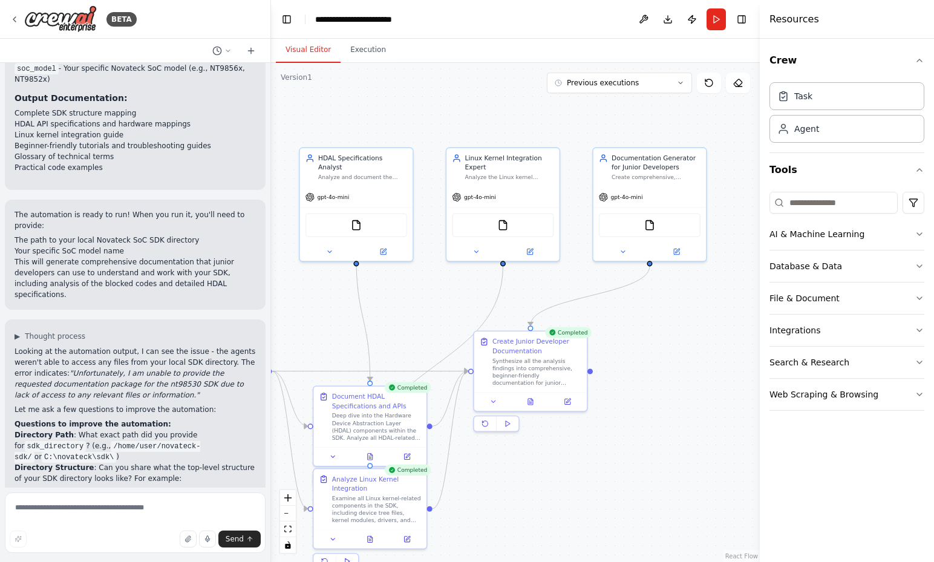
click at [324, 51] on button "Visual Editor" at bounding box center [308, 50] width 65 height 25
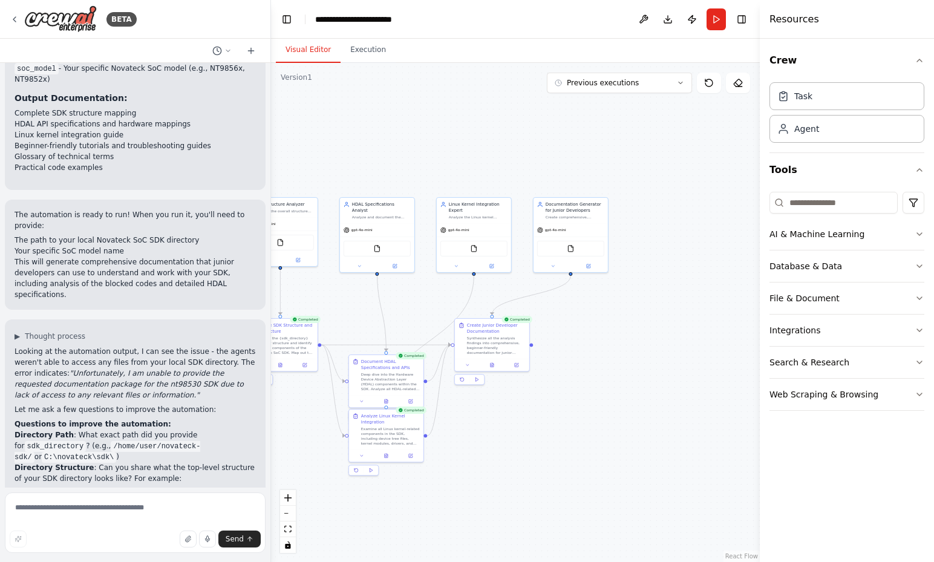
scroll to position [2045, 0]
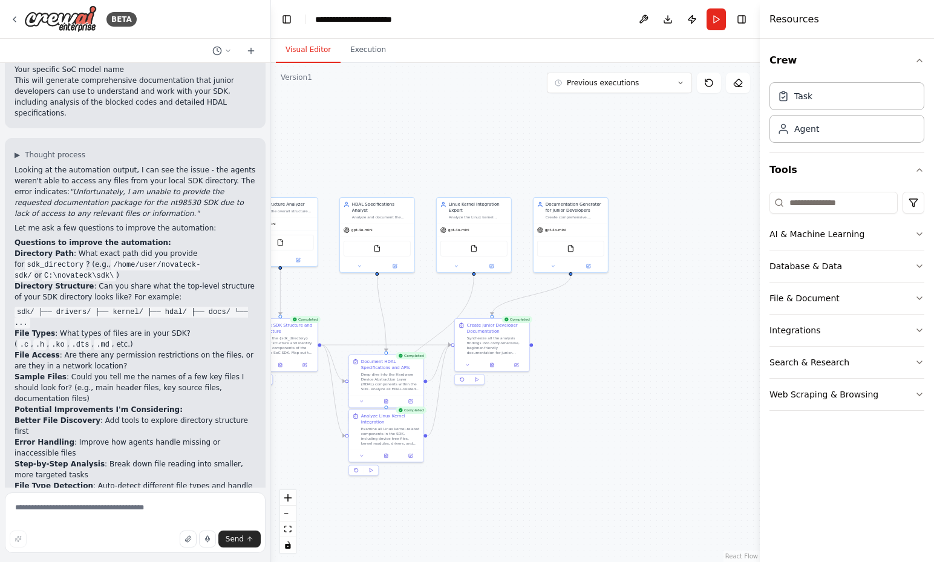
click at [31, 329] on strong "File Types" at bounding box center [35, 333] width 41 height 8
click at [68, 506] on textarea at bounding box center [135, 522] width 261 height 60
type textarea "*"
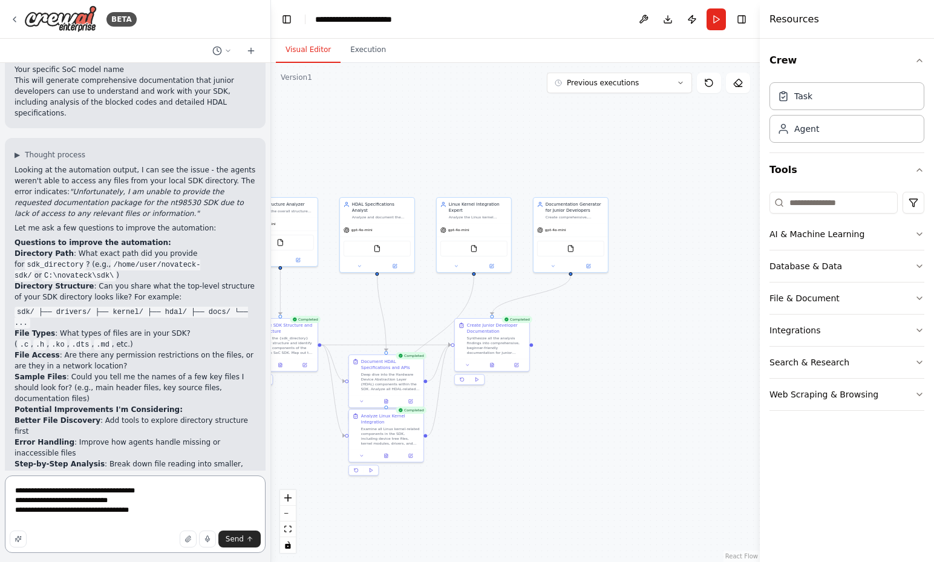
drag, startPoint x: 102, startPoint y: 524, endPoint x: 178, endPoint y: 524, distance: 76.2
click at [102, 524] on textarea "**********" at bounding box center [135, 513] width 261 height 77
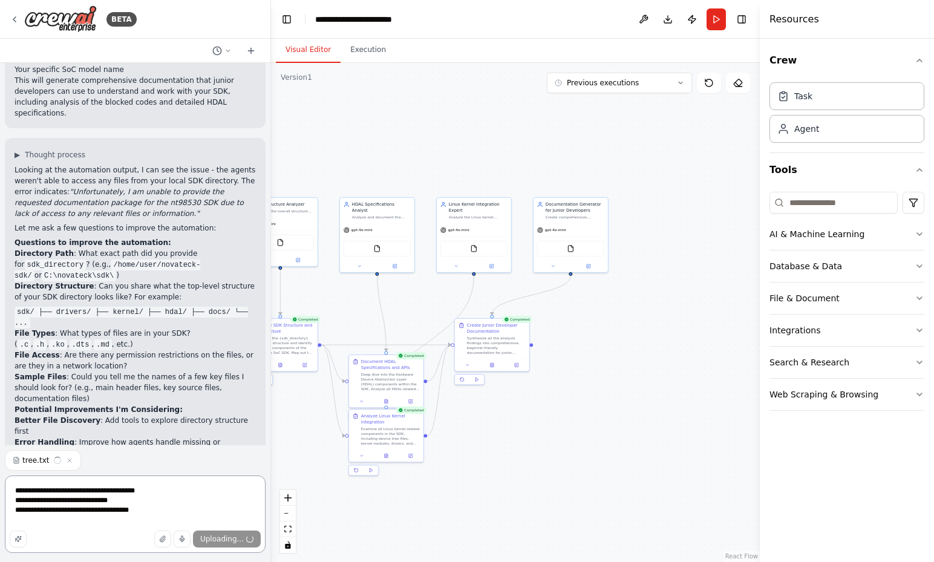
click at [191, 508] on textarea "**********" at bounding box center [135, 513] width 261 height 77
type textarea "**********"
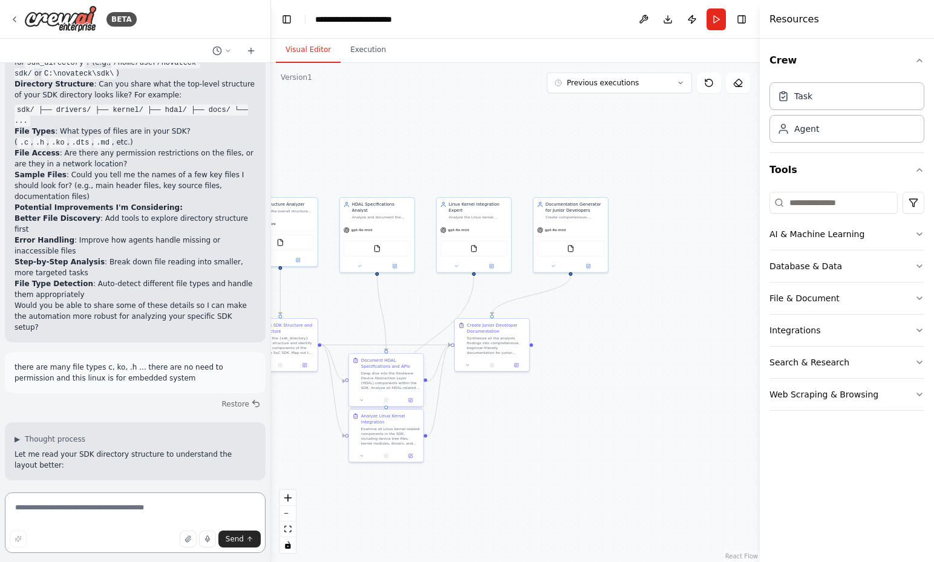
scroll to position [2258, 0]
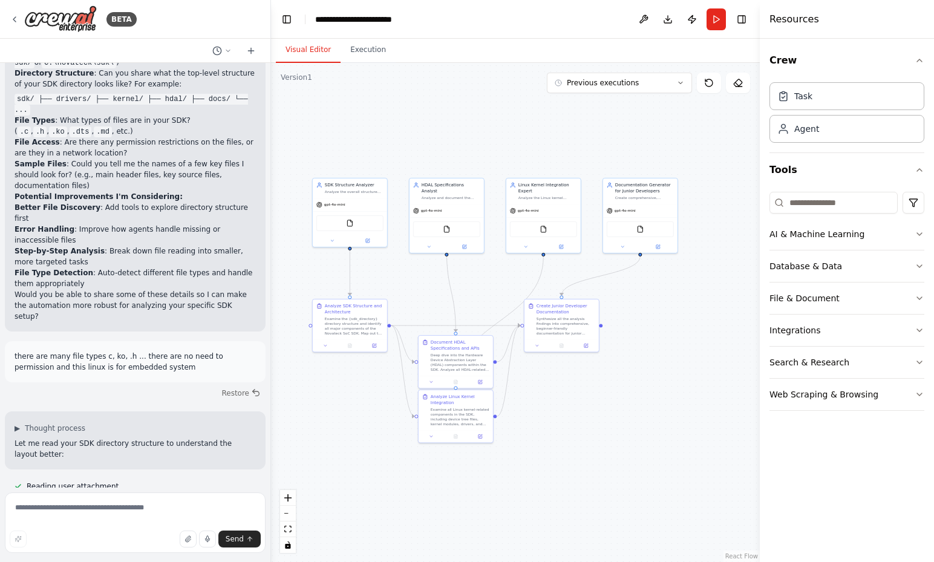
drag, startPoint x: 433, startPoint y: 146, endPoint x: 500, endPoint y: 126, distance: 69.5
click at [500, 126] on div ".deletable-edge-delete-btn { width: 20px; height: 20px; border: 0px solid #ffff…" at bounding box center [515, 312] width 489 height 499
